Goal: Task Accomplishment & Management: Use online tool/utility

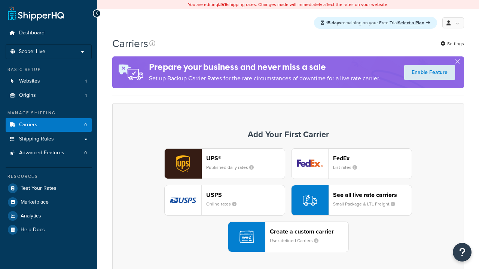
click at [288, 201] on div "UPS® Published daily rates FedEx List rates USPS Online rates See all live rate…" at bounding box center [288, 201] width 336 height 104
click at [288, 238] on div "Create a custom carrier User-defined Carriers" at bounding box center [309, 237] width 79 height 18
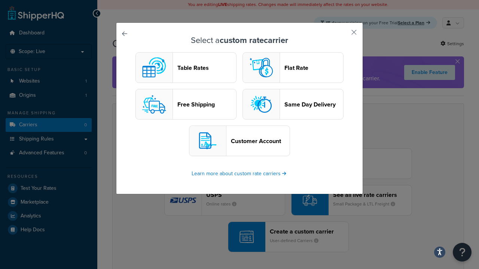
click at [186, 68] on header "Table Rates" at bounding box center [206, 67] width 59 height 7
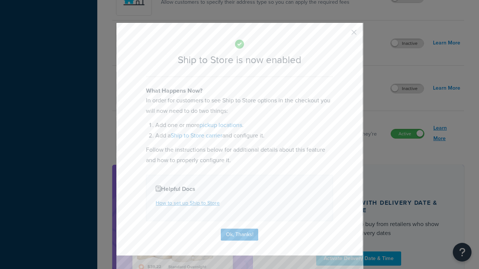
click at [239, 234] on button "Ok, Thanks!" at bounding box center [239, 235] width 37 height 12
click at [447, 134] on link "Learn More" at bounding box center [446, 133] width 27 height 21
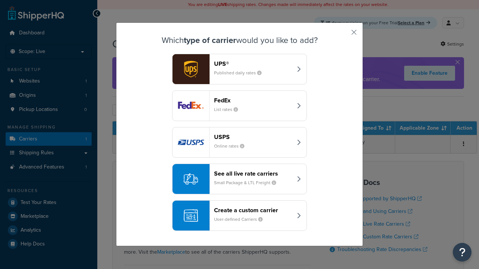
click at [239, 216] on div "Create a custom carrier User-defined Carriers" at bounding box center [253, 216] width 78 height 18
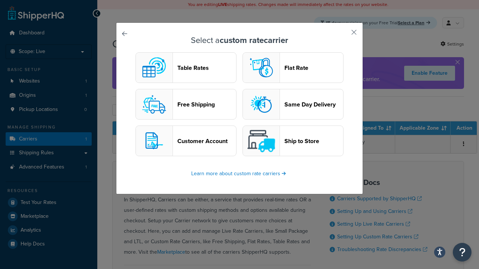
click at [293, 141] on header "Ship to Store" at bounding box center [313, 141] width 59 height 7
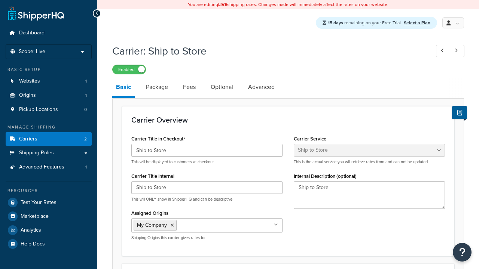
select select "shipToStore"
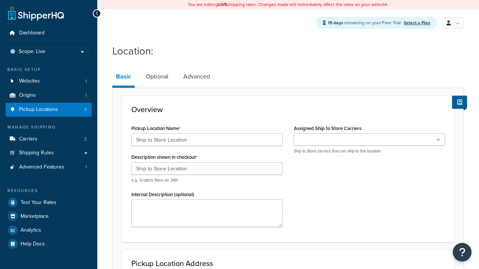
type input "Ship to Store Location"
click at [369, 140] on ul at bounding box center [369, 140] width 151 height 12
type input "2556 Bark Wood Road"
type input "Apt 103"
type input "Schaumburg"
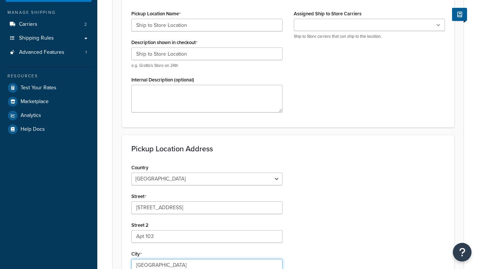
select select "13"
type input "Schaumburg"
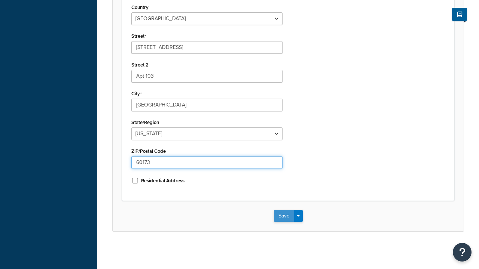
type input "60173"
click at [284, 216] on button "Save" at bounding box center [284, 216] width 20 height 12
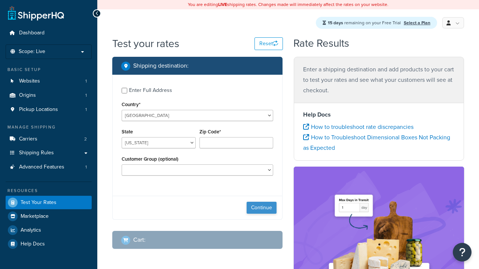
click at [262, 209] on button "Continue" at bounding box center [262, 208] width 30 height 12
select select "IL"
type input "60173"
click at [262, 209] on button "Continue" at bounding box center [262, 208] width 30 height 12
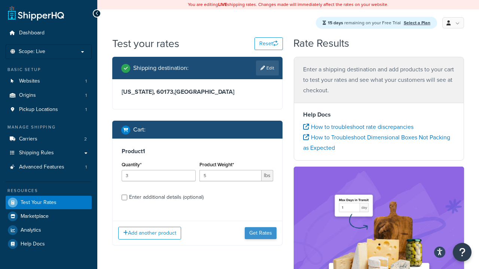
type input "5"
click at [261, 227] on button "Get Rates" at bounding box center [261, 233] width 32 height 12
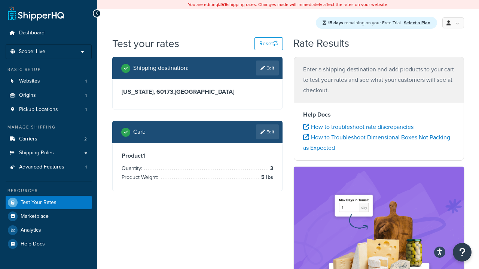
scroll to position [99, 0]
